Goal: Share content: Share content

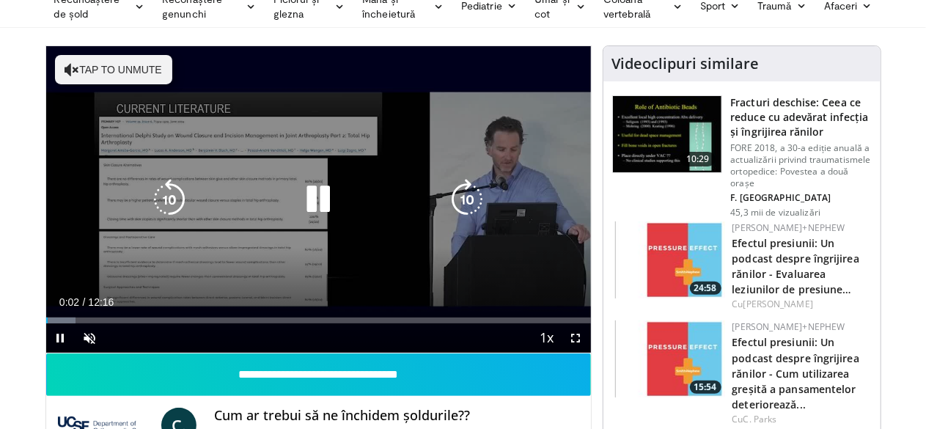
scroll to position [70, 0]
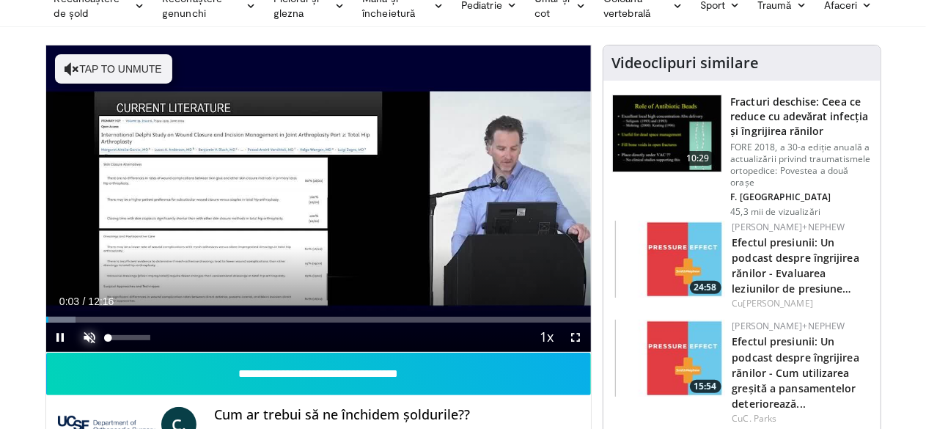
click at [75, 352] on span "Video Player" at bounding box center [89, 336] width 29 height 29
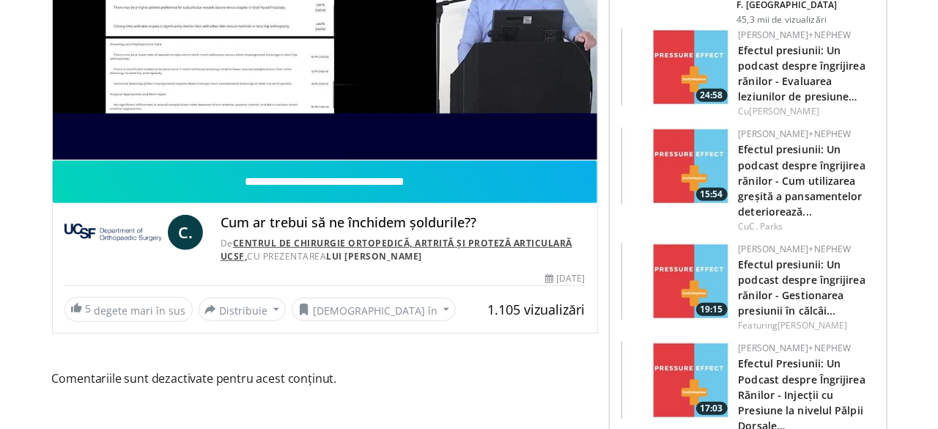
scroll to position [263, 0]
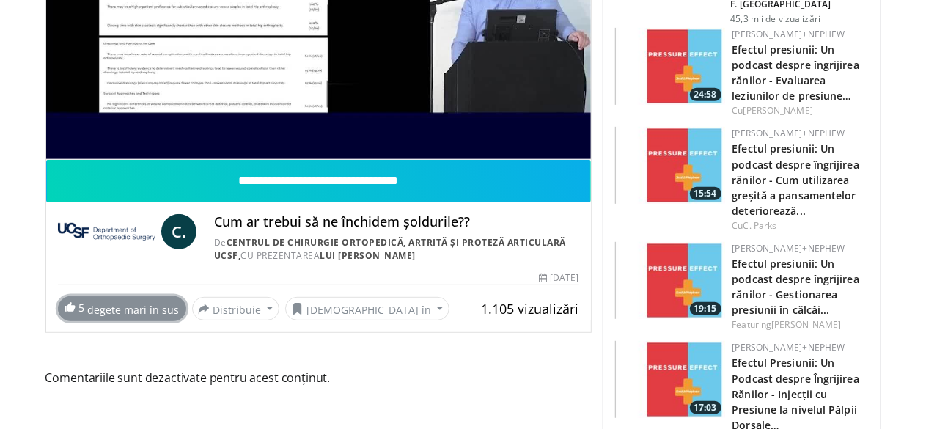
click at [88, 317] on font "degete mari în sus" at bounding box center [134, 310] width 92 height 14
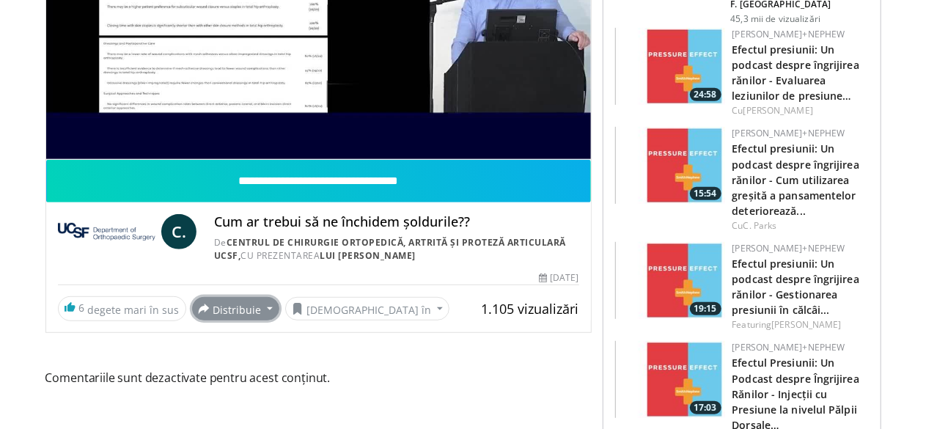
click at [222, 320] on button "Distribuie" at bounding box center [236, 308] width 88 height 23
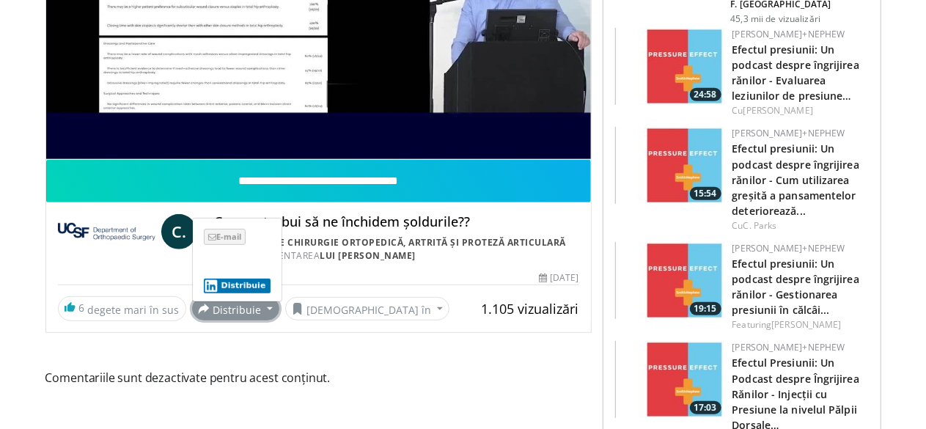
click at [216, 242] on font "E-mail" at bounding box center [228, 236] width 25 height 11
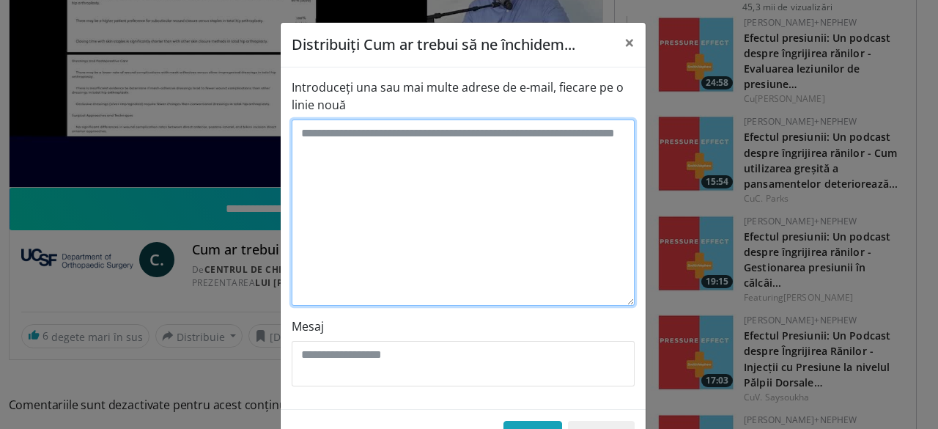
click at [359, 144] on textarea "Introduceți una sau mai multe adrese de e-mail, fiecare pe o linie nouă" at bounding box center [463, 212] width 343 height 186
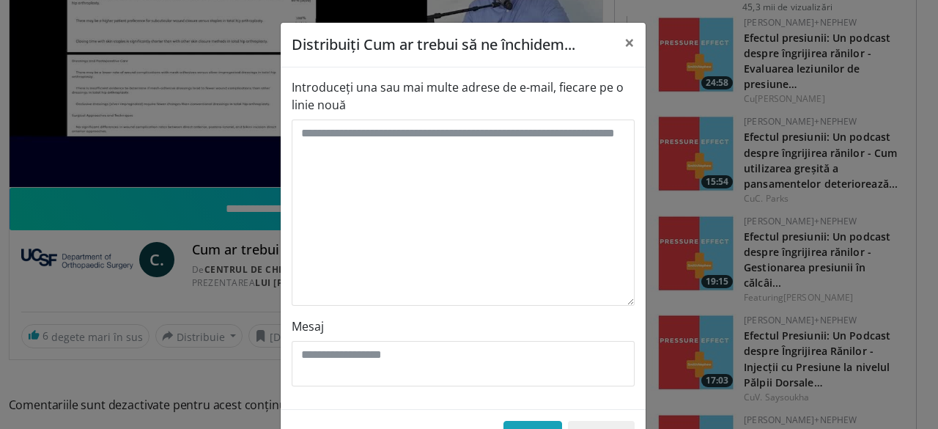
click at [375, 97] on label "Introduceți una sau mai multe adrese de e-mail, fiecare pe o linie nouă" at bounding box center [463, 95] width 343 height 35
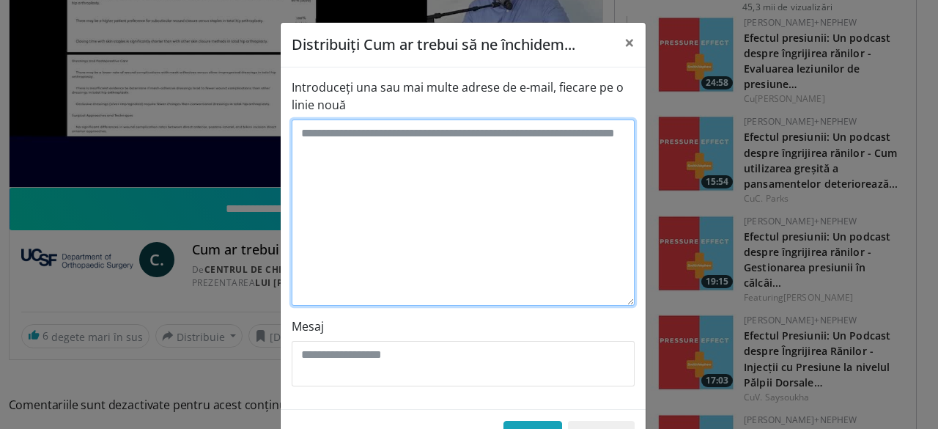
click at [375, 119] on textarea "Introduceți una sau mai multe adrese de e-mail, fiecare pe o linie nouă" at bounding box center [463, 212] width 343 height 186
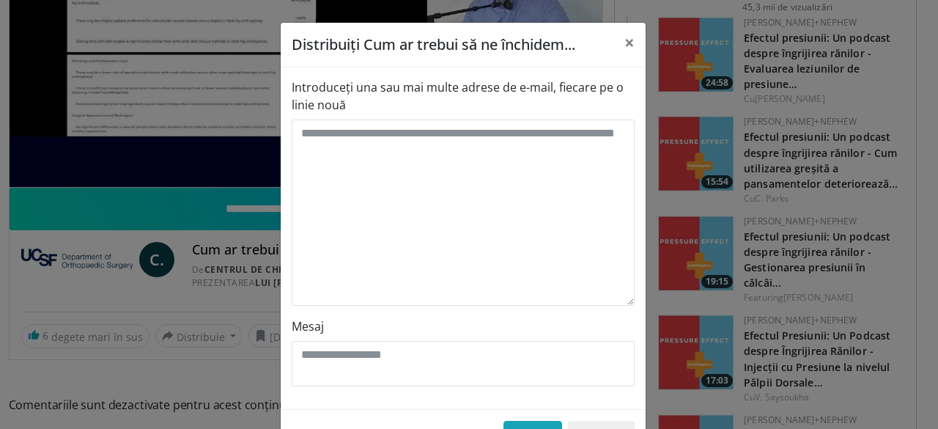
click at [392, 75] on div "Introduceți una sau mai multe adrese de e-mail, fiecare pe o linie nouă Mesaj" at bounding box center [463, 238] width 365 height 342
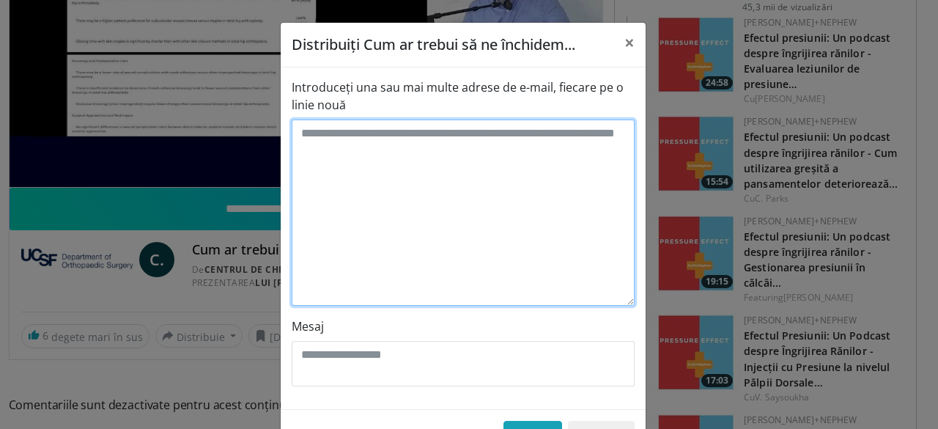
click at [376, 147] on textarea "Introduceți una sau mai multe adrese de e-mail, fiecare pe o linie nouă" at bounding box center [463, 212] width 343 height 186
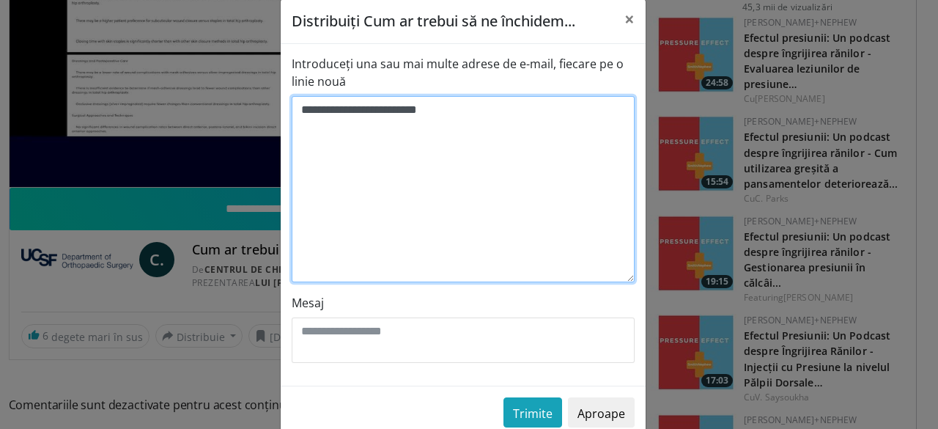
scroll to position [53, 0]
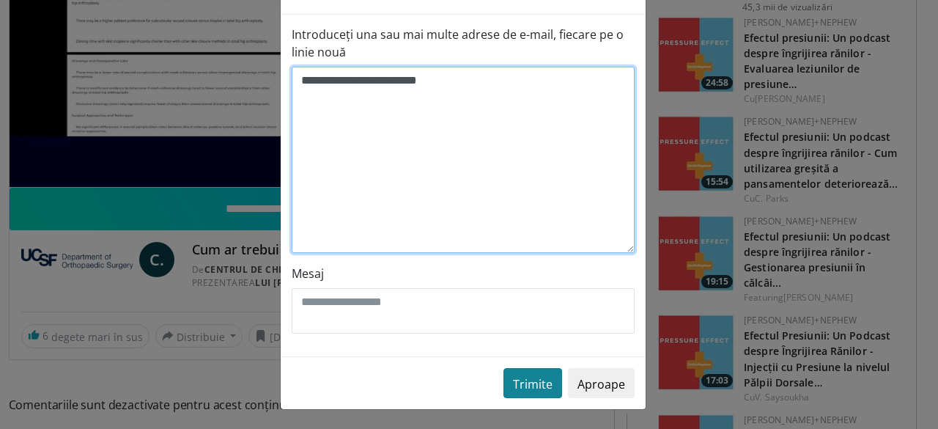
type textarea "**********"
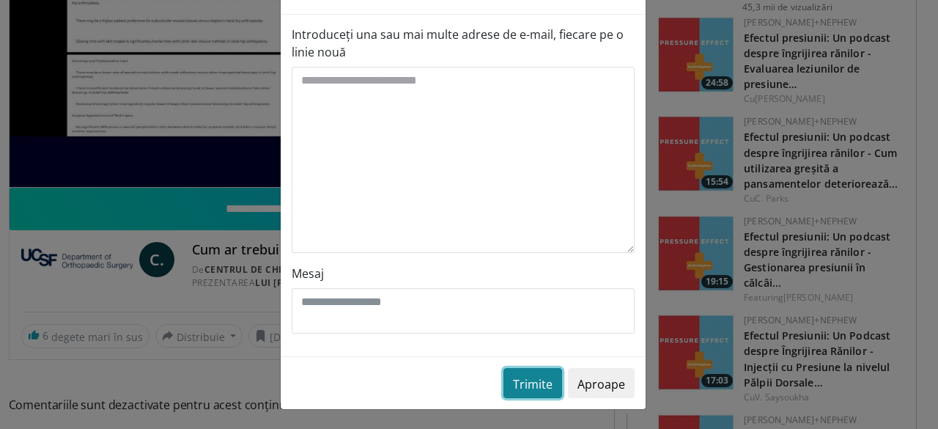
click at [525, 390] on button "Trimite" at bounding box center [532, 383] width 59 height 30
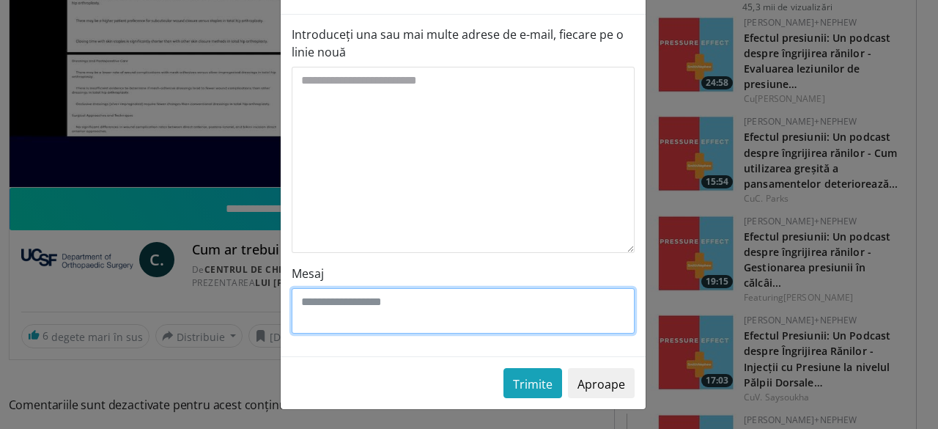
click at [416, 303] on textarea "Mesaj" at bounding box center [463, 310] width 343 height 45
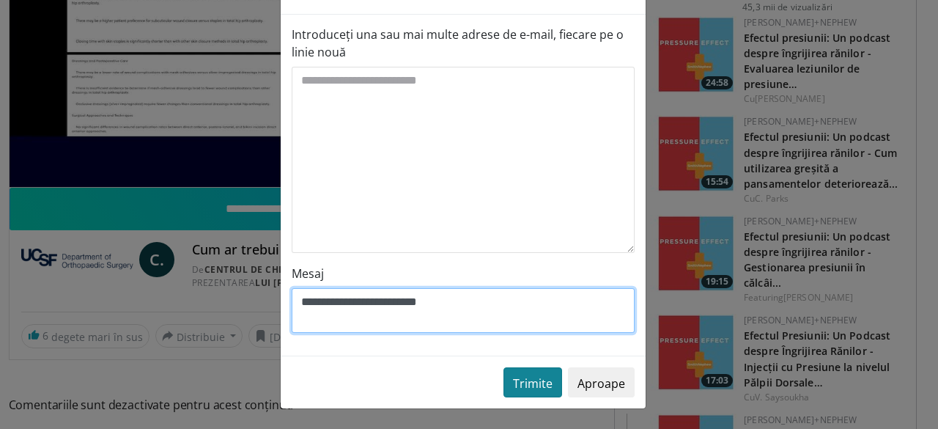
type textarea "**********"
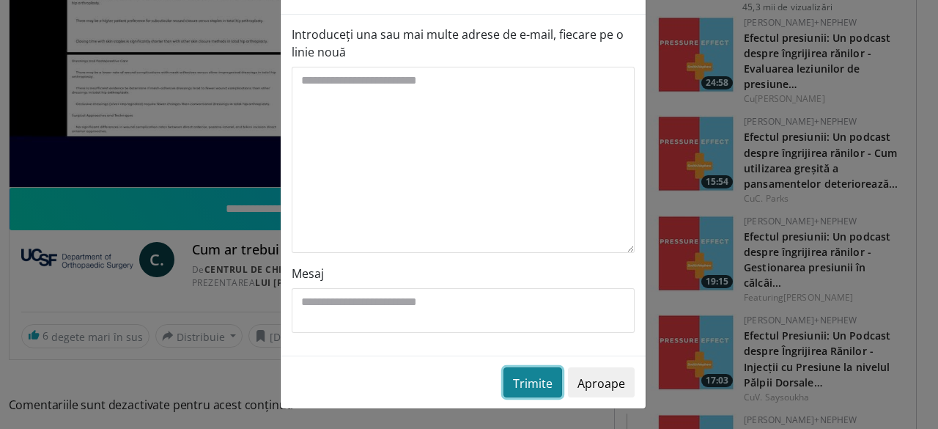
click at [540, 380] on font "Trimite" at bounding box center [533, 383] width 40 height 16
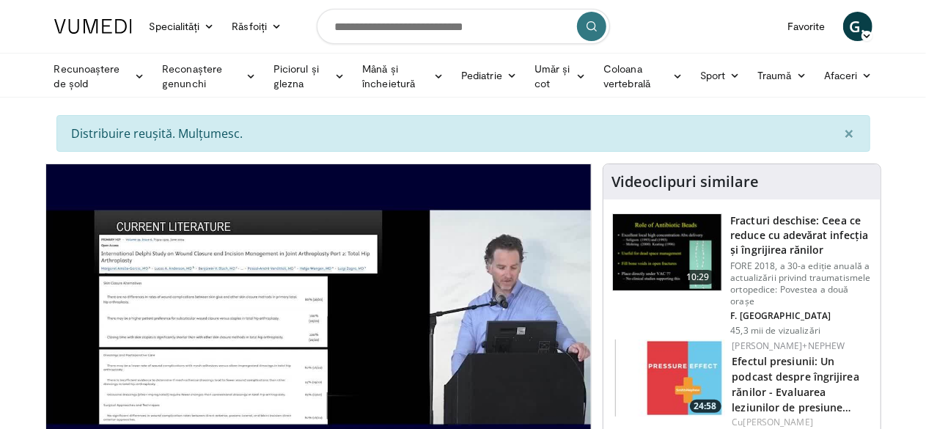
scroll to position [18, 0]
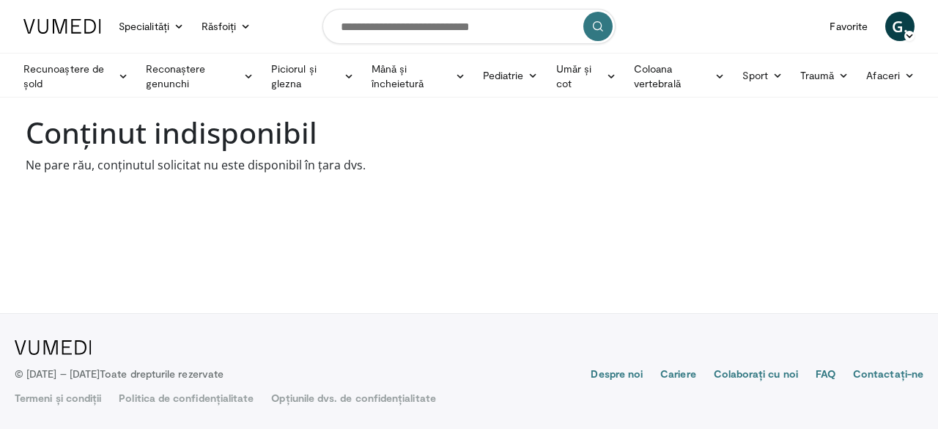
click at [153, 166] on font "Ne pare rău, conținutul solicitat nu este disponibil în țara dvs." at bounding box center [196, 165] width 340 height 16
